Goal: Information Seeking & Learning: Learn about a topic

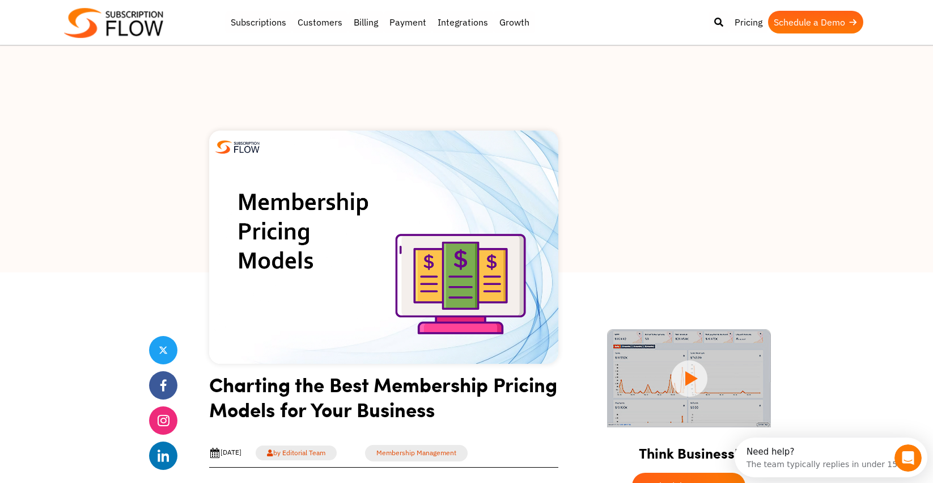
click at [437, 281] on img at bounding box center [383, 246] width 349 height 233
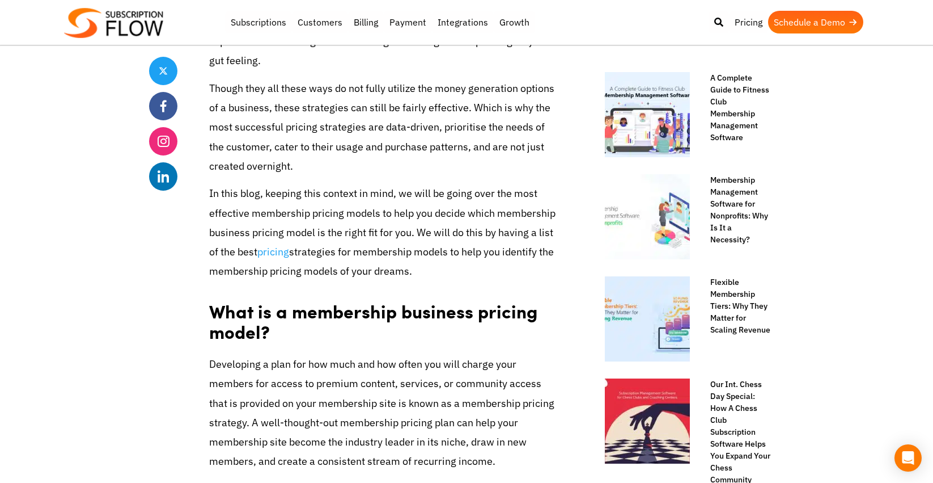
scroll to position [567, 0]
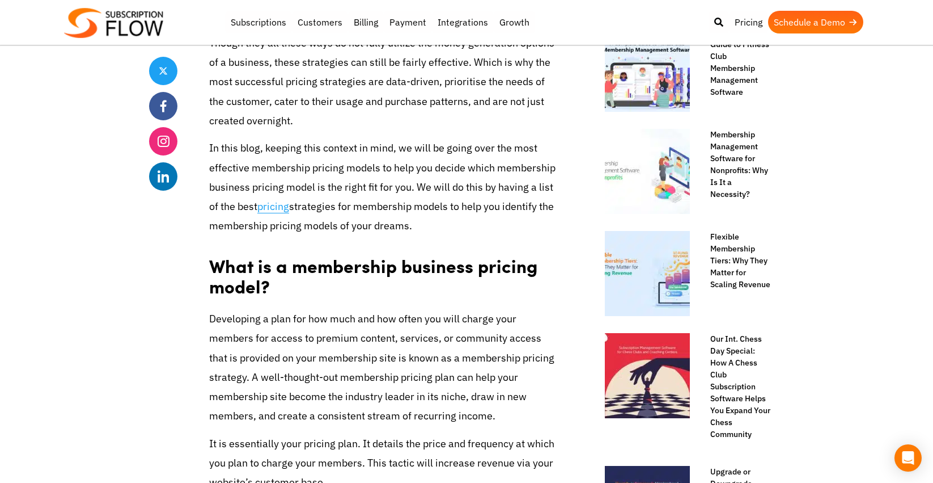
click at [257, 200] on link "pricing" at bounding box center [273, 207] width 32 height 14
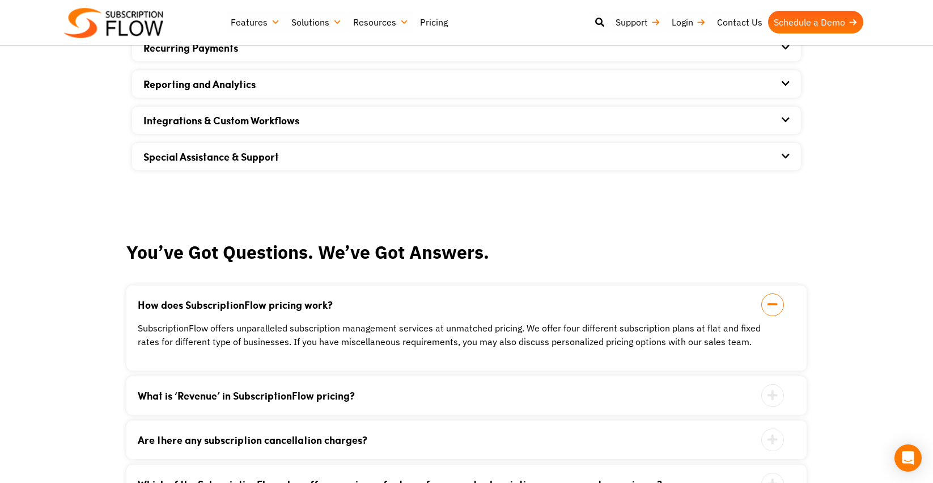
scroll to position [1134, 0]
